Goal: Check status: Check status

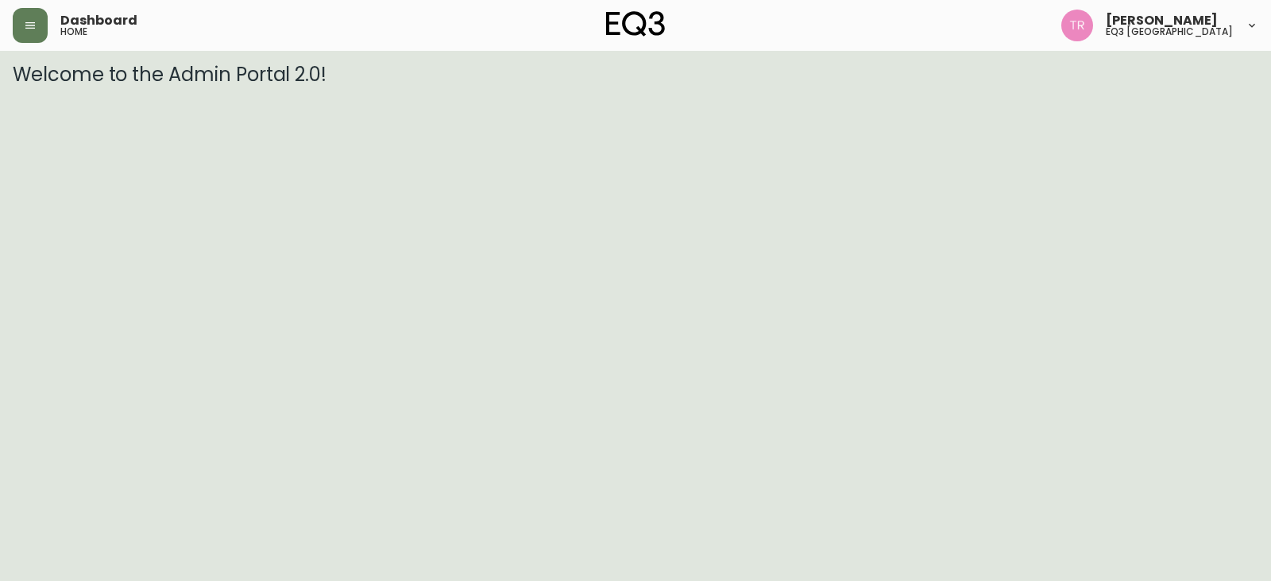
drag, startPoint x: 41, startPoint y: 25, endPoint x: 50, endPoint y: 46, distance: 23.5
click at [40, 28] on button "button" at bounding box center [30, 25] width 35 height 35
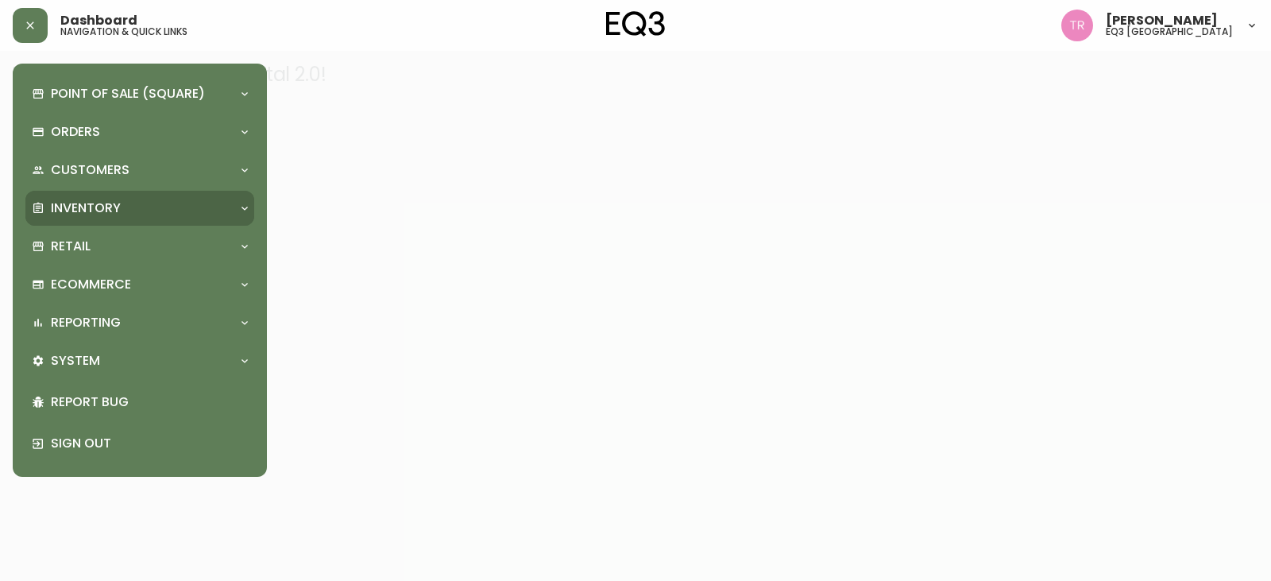
click at [73, 208] on p "Inventory" at bounding box center [86, 207] width 70 height 17
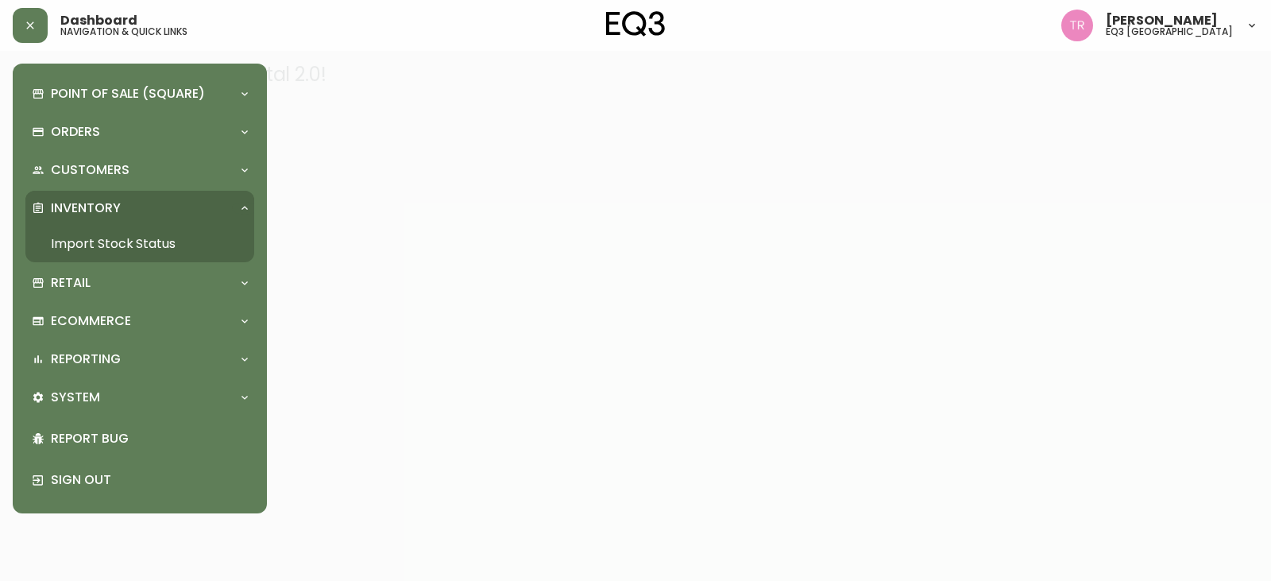
click at [145, 237] on link "Import Stock Status" at bounding box center [139, 244] width 229 height 37
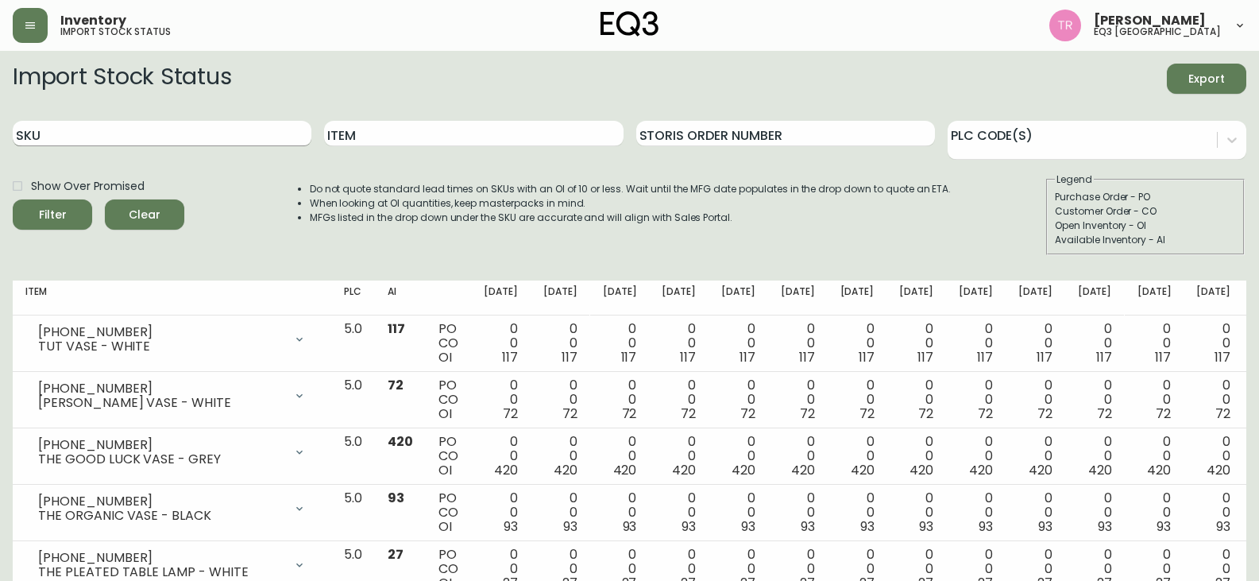
click at [83, 135] on input "SKU" at bounding box center [162, 133] width 299 height 25
type input "[PHONE_NUMBER]"
click at [13, 199] on button "Filter" at bounding box center [52, 214] width 79 height 30
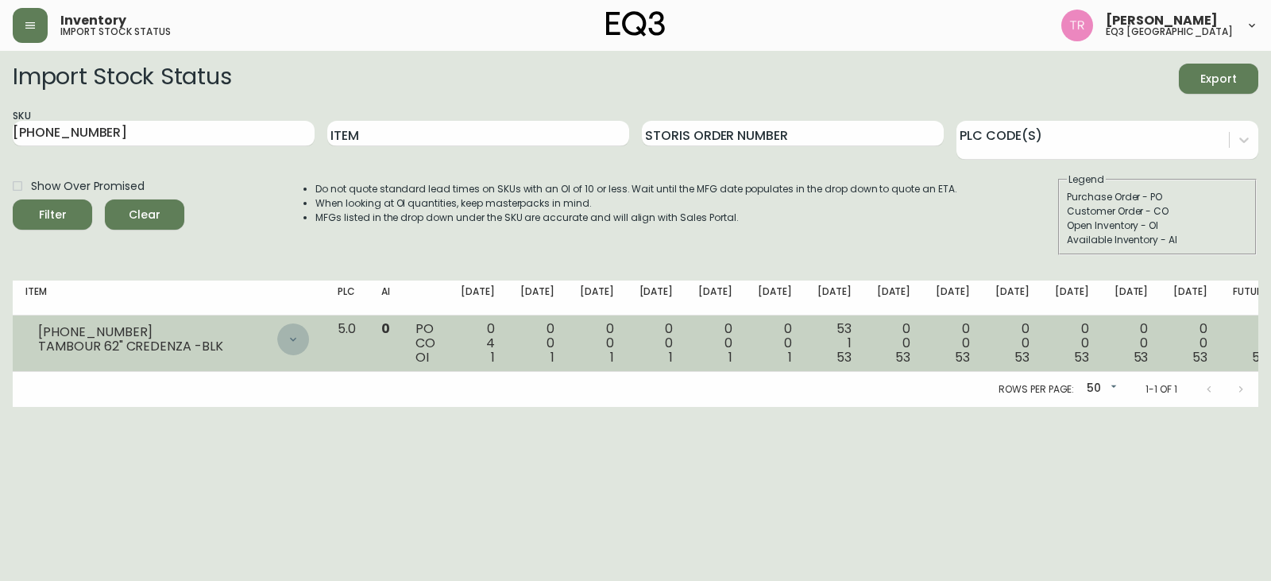
click at [299, 339] on icon at bounding box center [293, 339] width 13 height 13
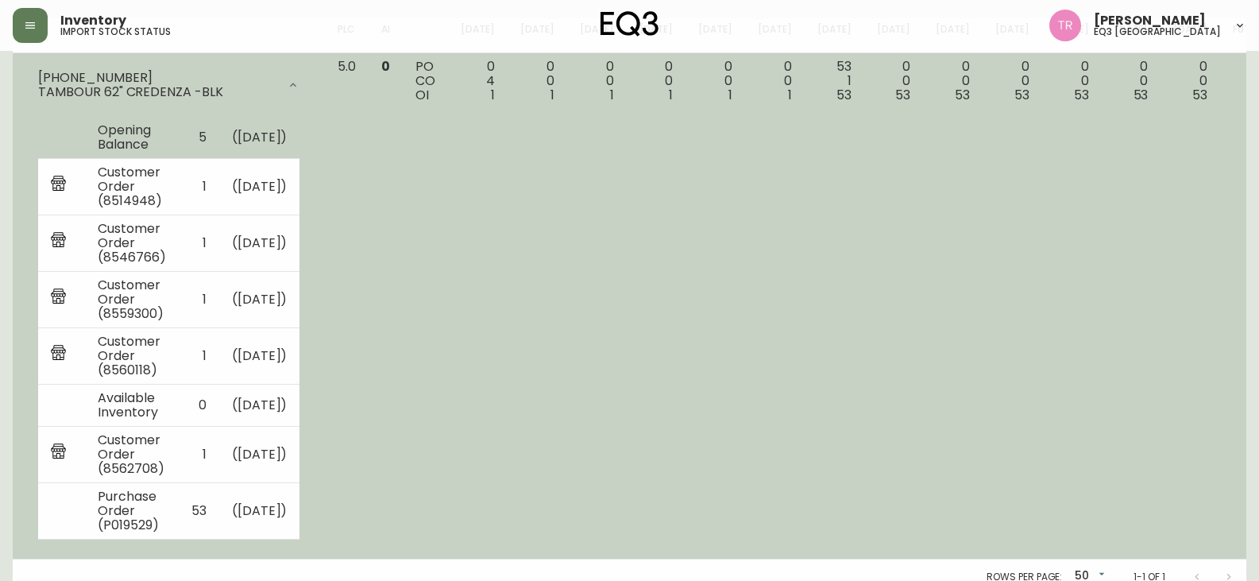
scroll to position [276, 0]
